Goal: Information Seeking & Learning: Learn about a topic

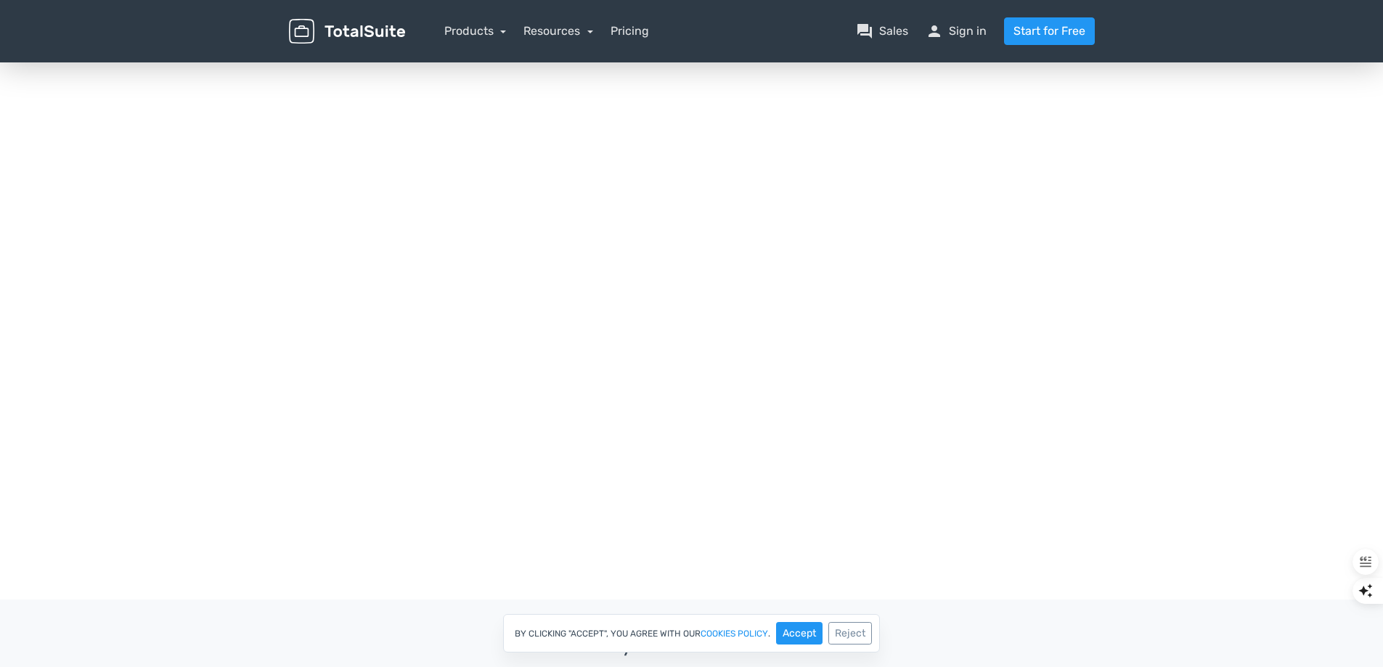
scroll to position [247, 0]
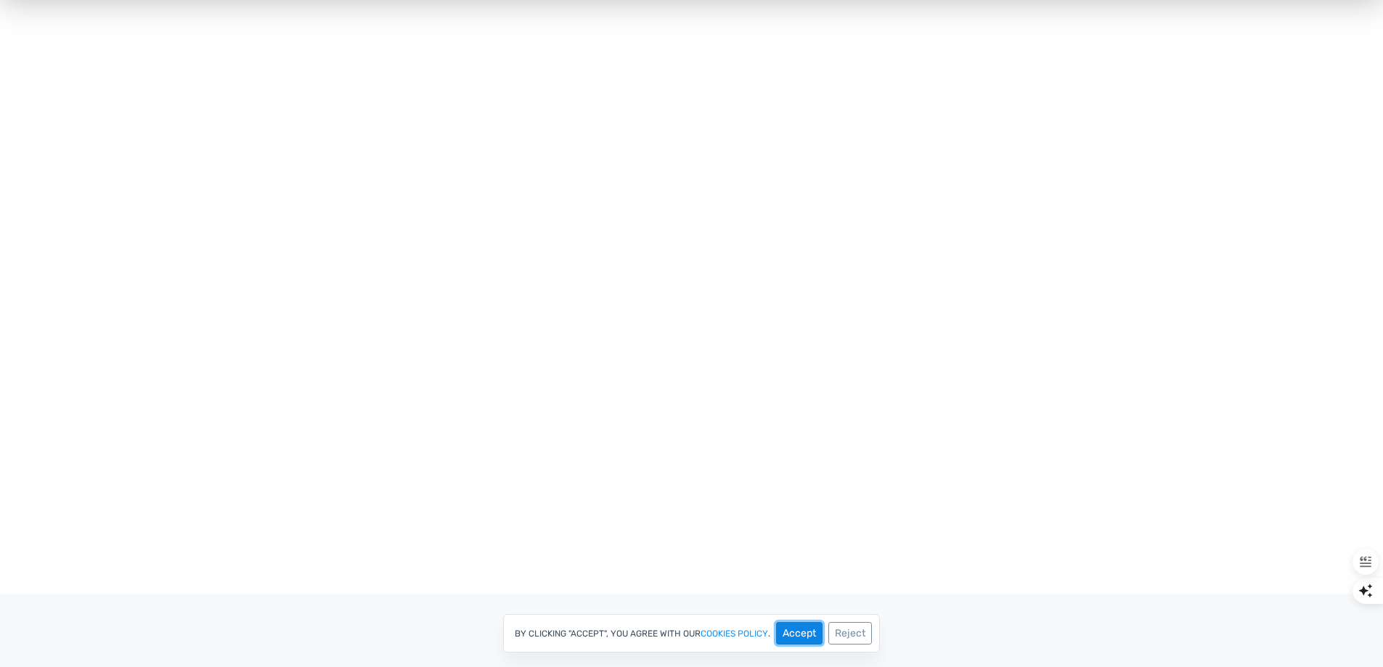
click at [784, 634] on button "Accept" at bounding box center [799, 633] width 46 height 22
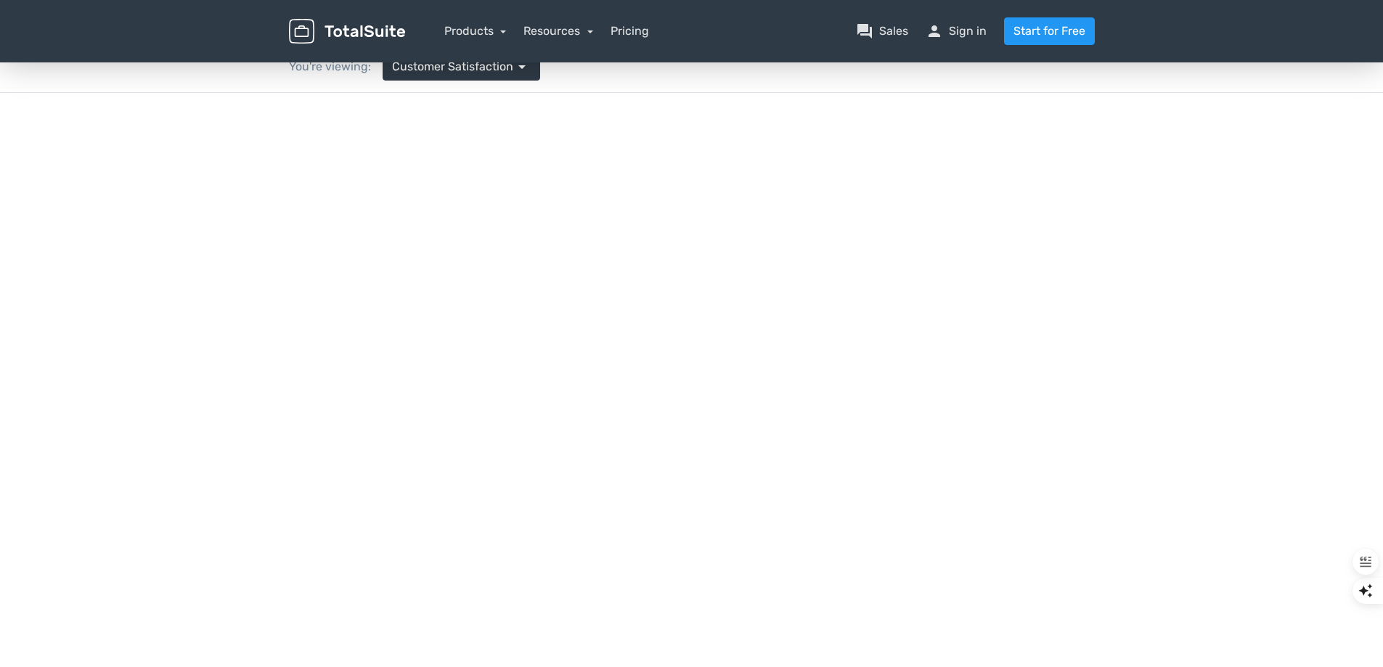
scroll to position [0, 0]
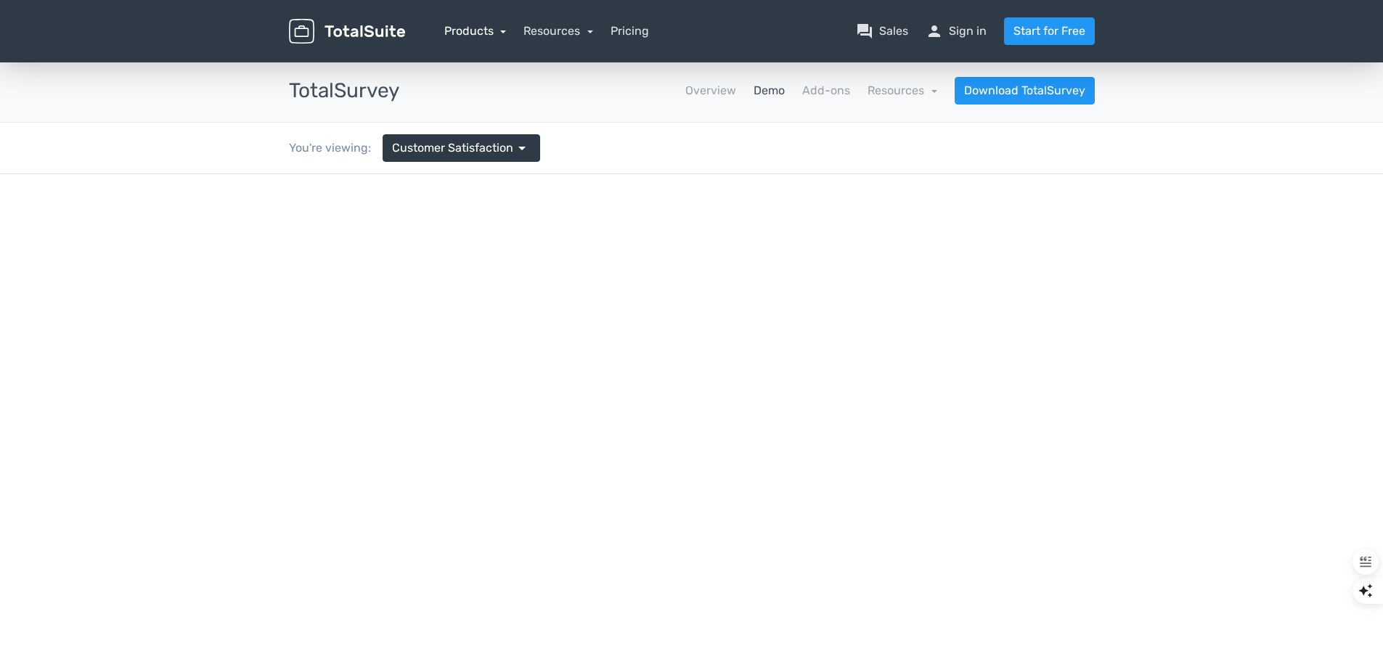
click at [475, 32] on link "Products" at bounding box center [475, 31] width 62 height 14
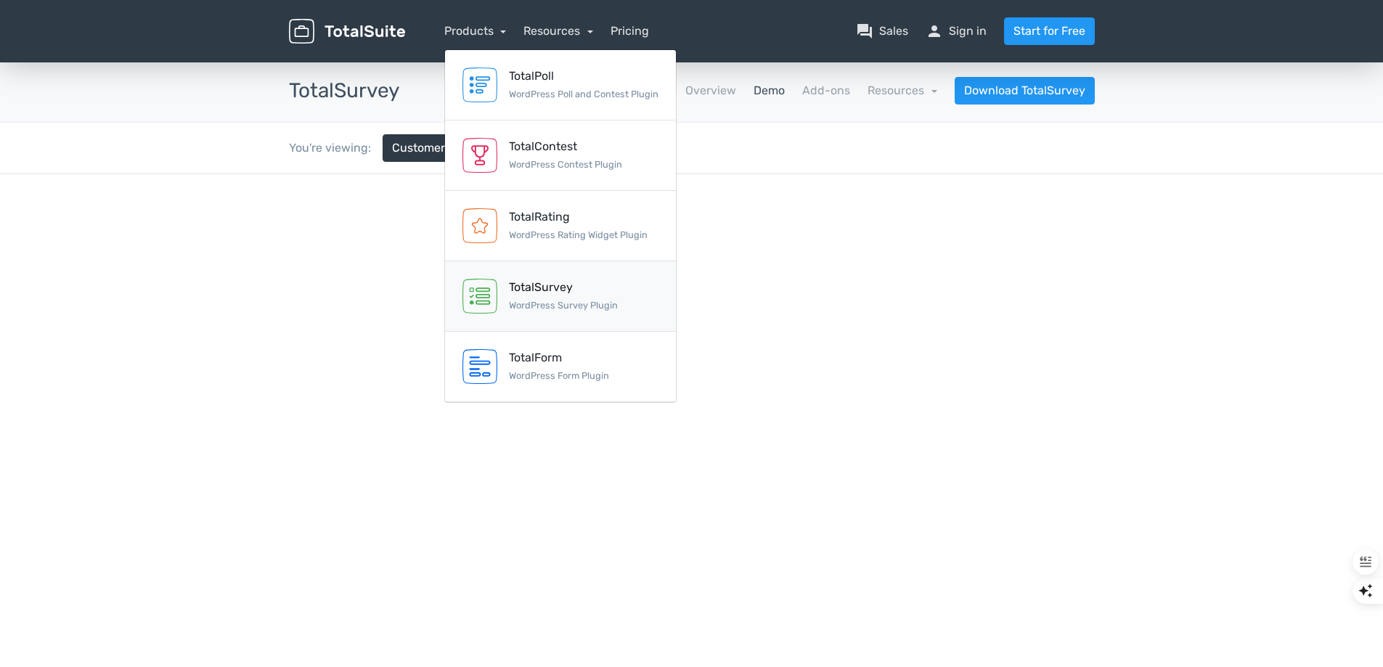
click at [552, 297] on div "TotalSurvey WordPress Survey Plugin" at bounding box center [563, 296] width 109 height 35
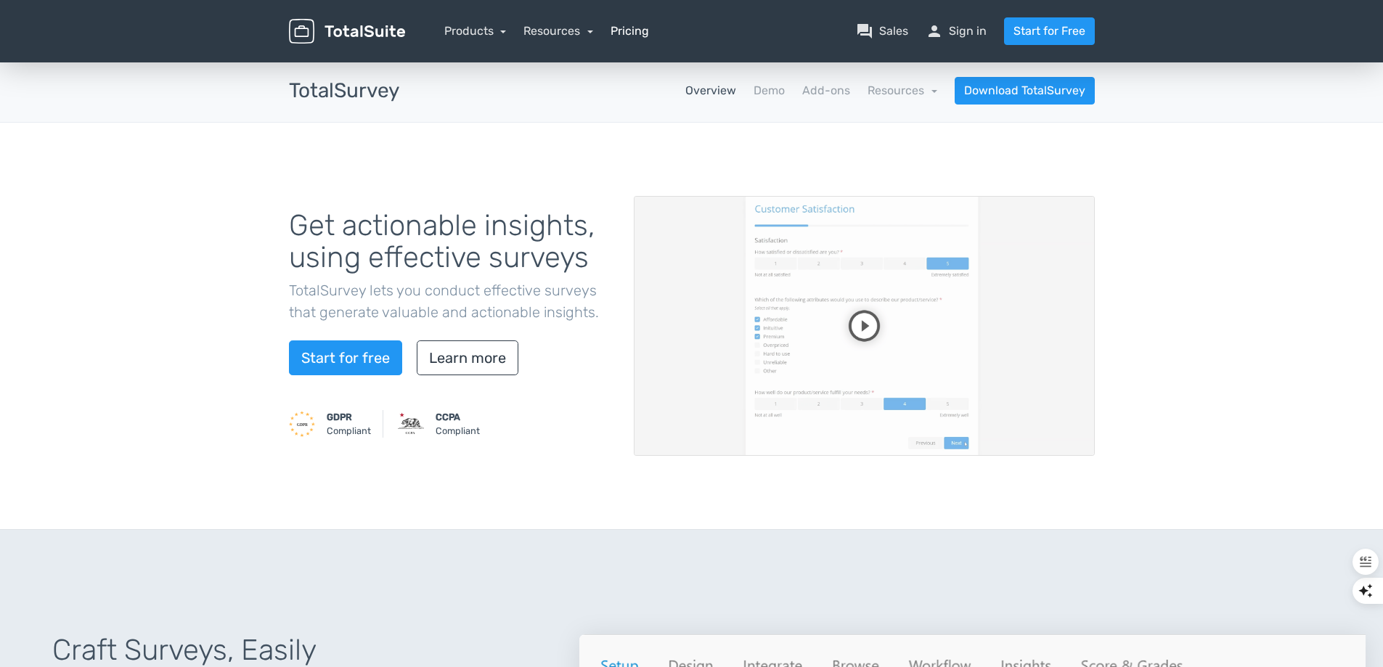
click at [626, 36] on link "Pricing" at bounding box center [629, 30] width 38 height 17
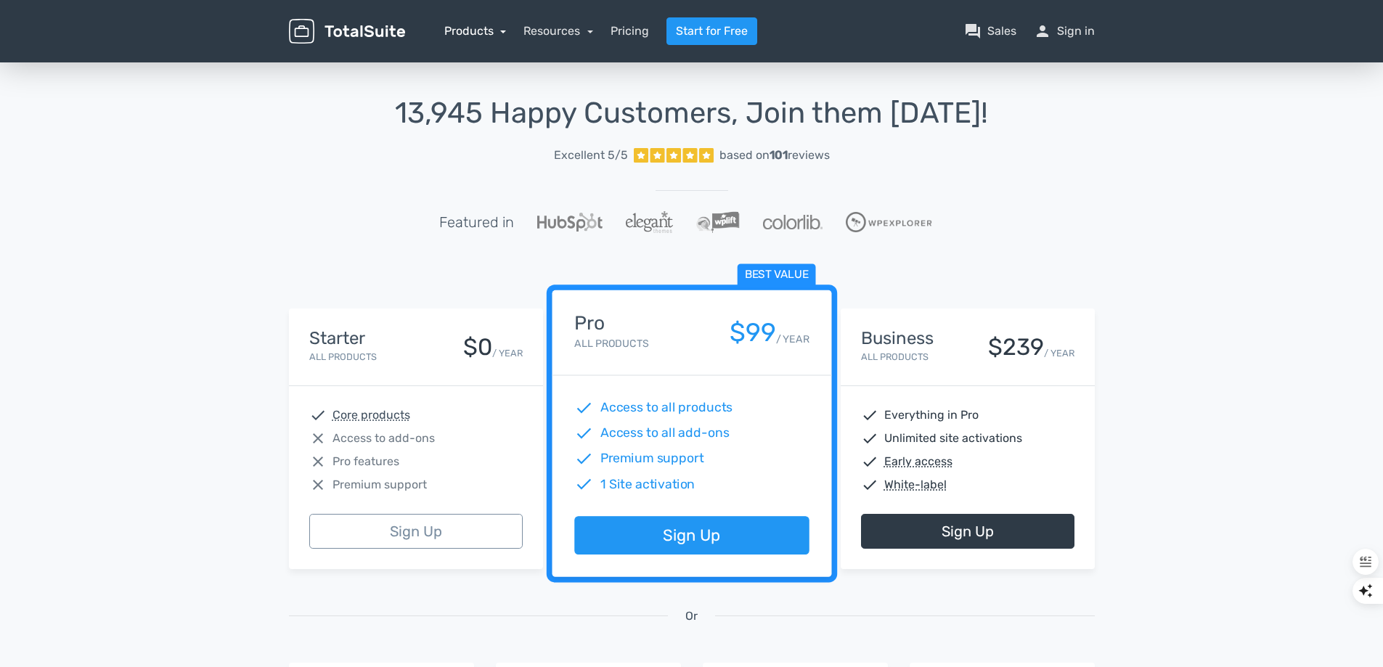
click at [483, 30] on link "Products" at bounding box center [475, 31] width 62 height 14
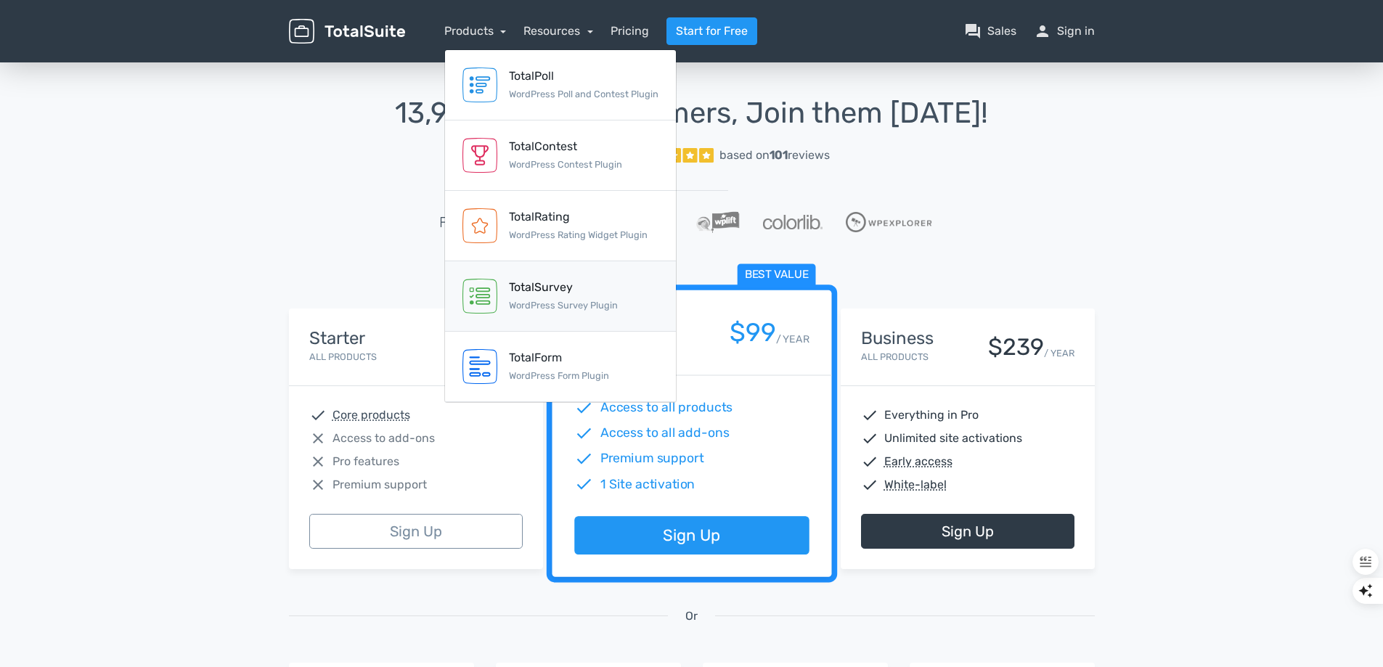
click at [534, 298] on div "TotalSurvey WordPress Survey Plugin" at bounding box center [563, 296] width 109 height 35
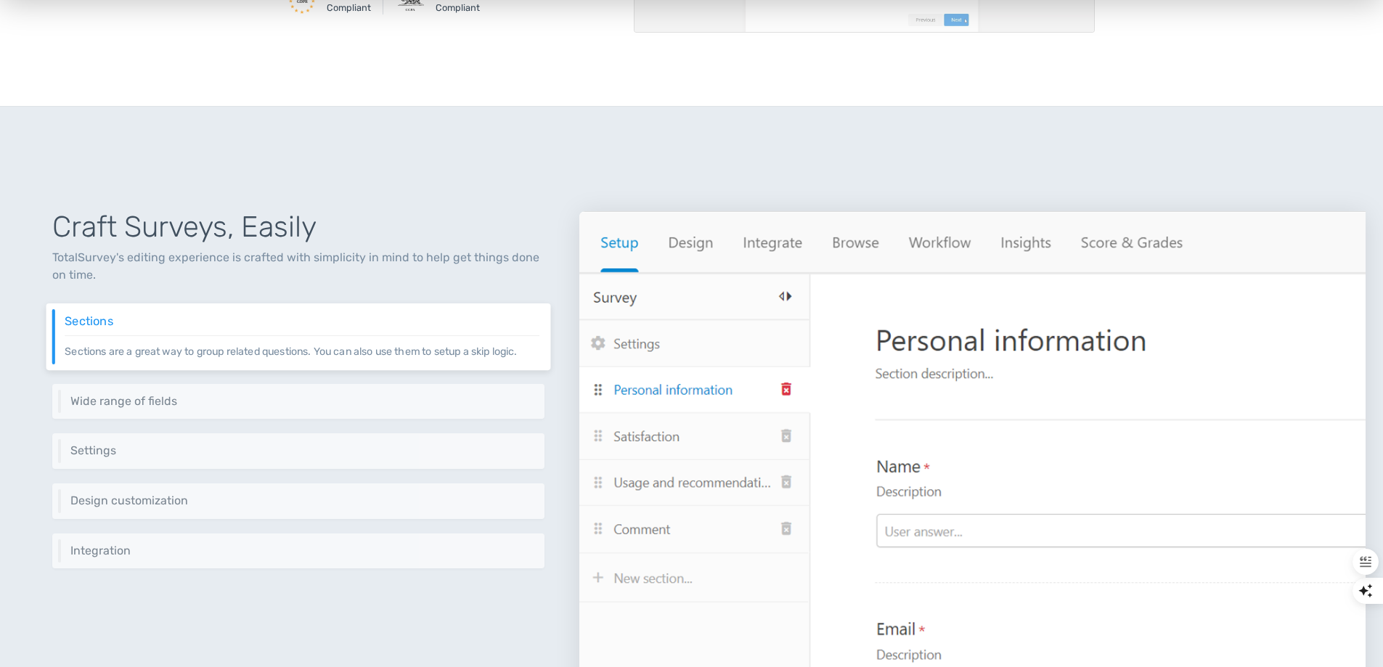
scroll to position [435, 0]
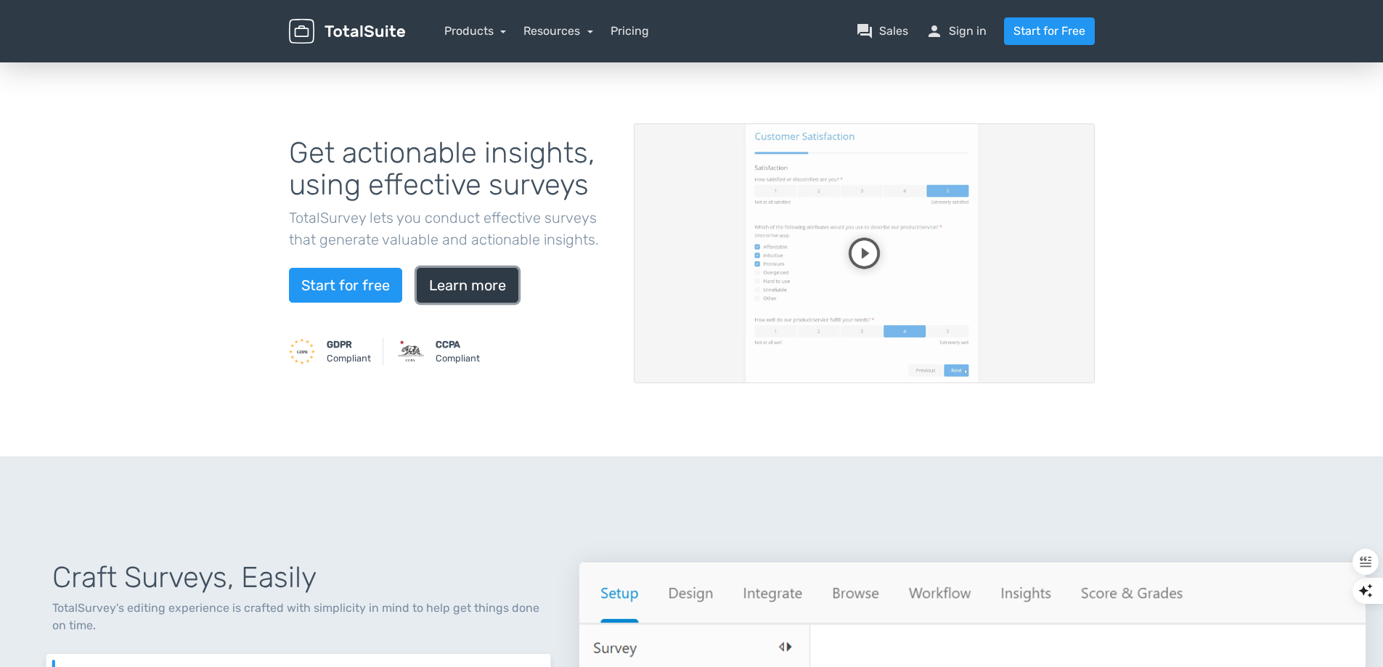
click at [489, 290] on link "Learn more" at bounding box center [468, 285] width 102 height 35
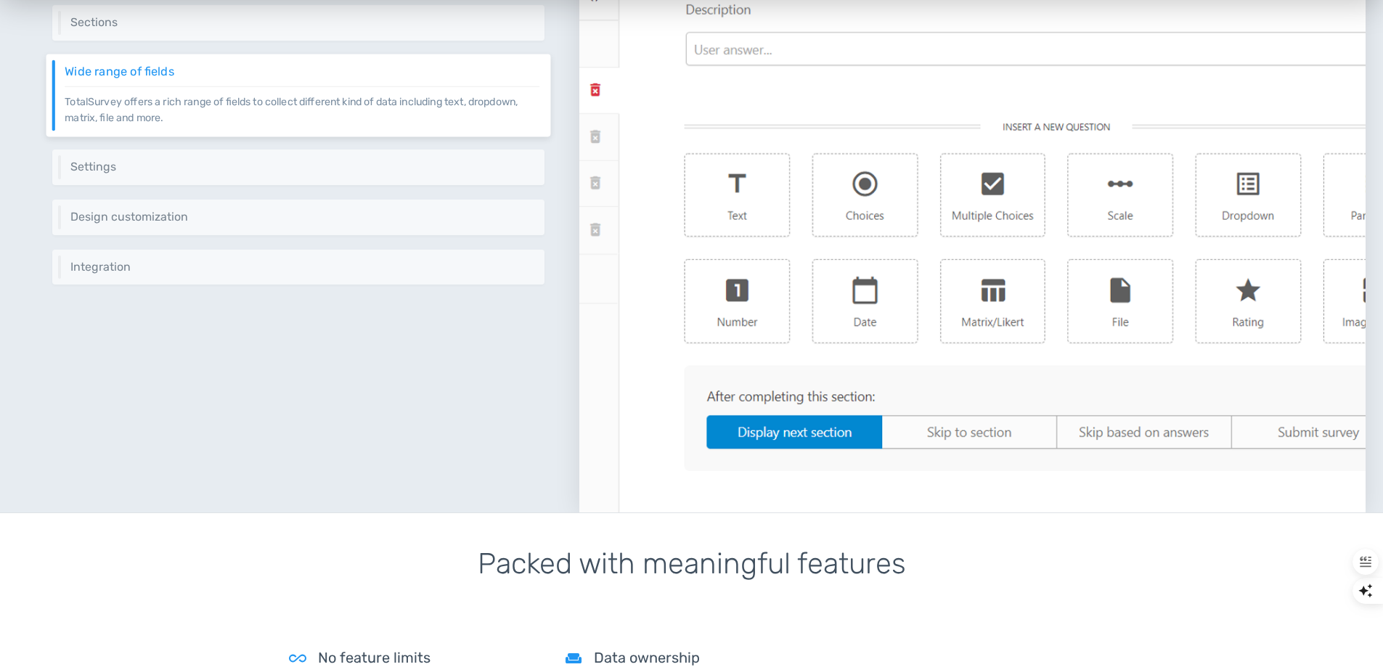
scroll to position [740, 0]
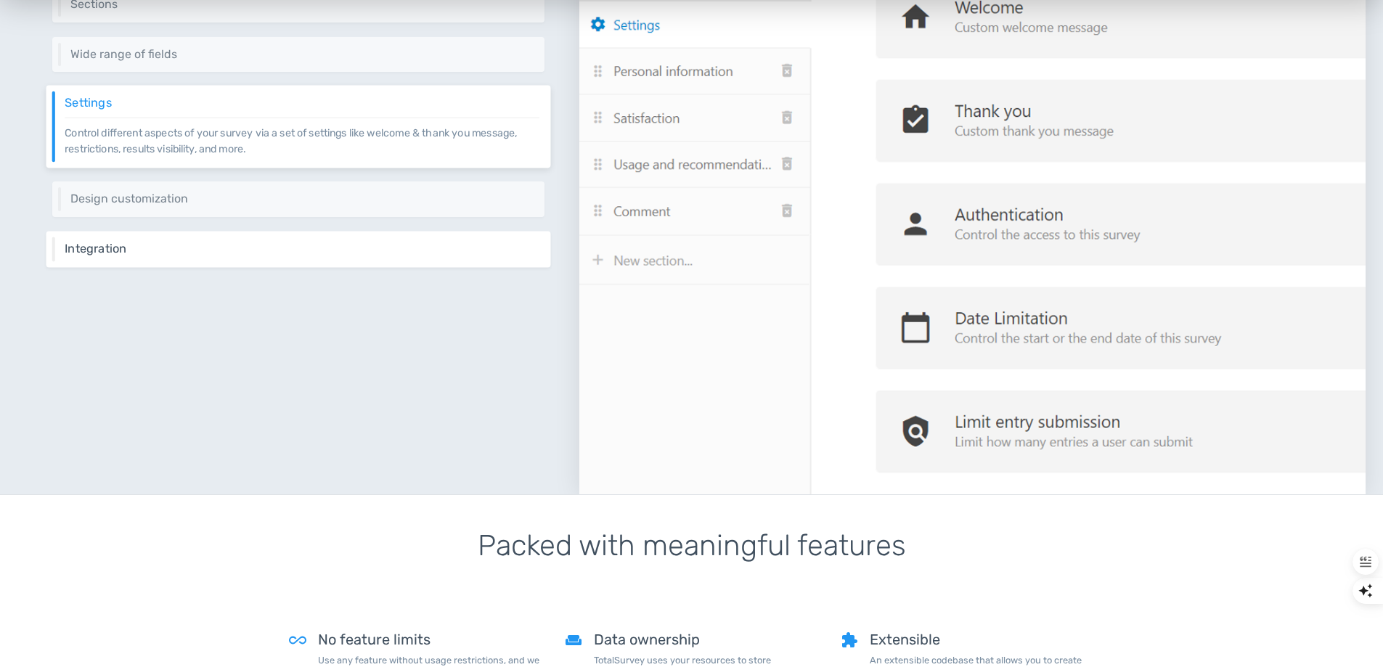
click at [170, 248] on h6 "Integration" at bounding box center [302, 248] width 475 height 13
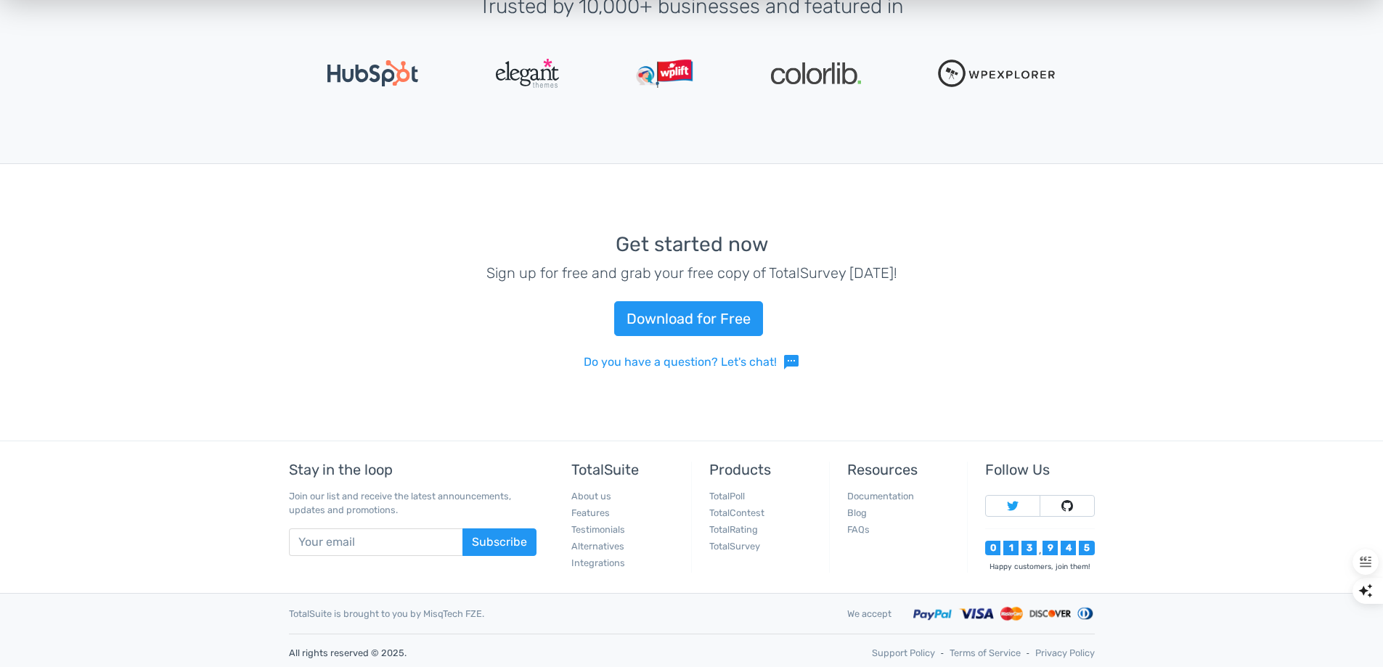
scroll to position [3073, 0]
